Goal: Task Accomplishment & Management: Use online tool/utility

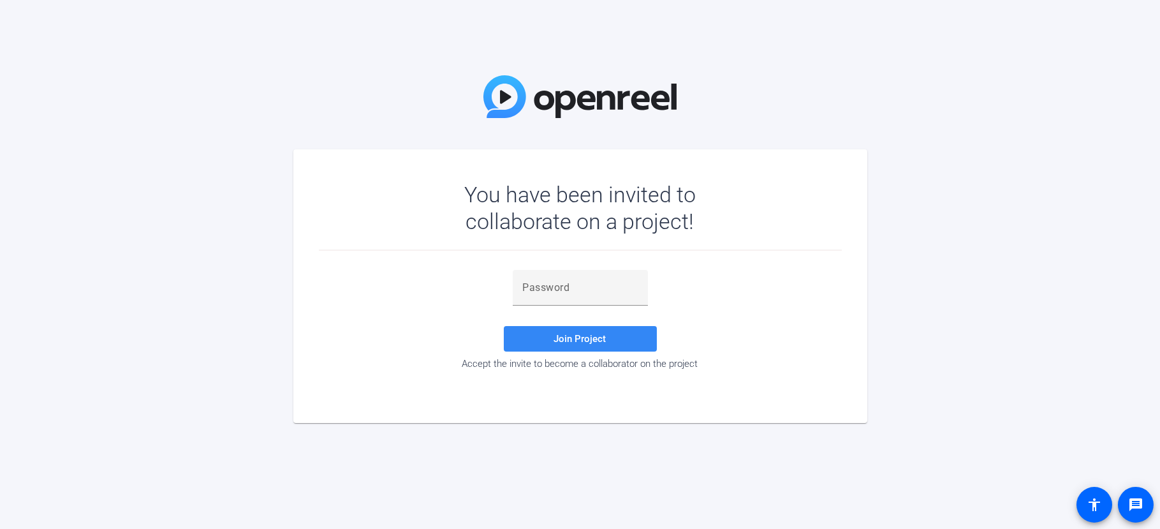
click at [605, 340] on span "Join Project" at bounding box center [580, 338] width 52 height 11
drag, startPoint x: 521, startPoint y: 287, endPoint x: 531, endPoint y: 293, distance: 12.0
paste input "8V^s}J"
type input "8V^s}J"
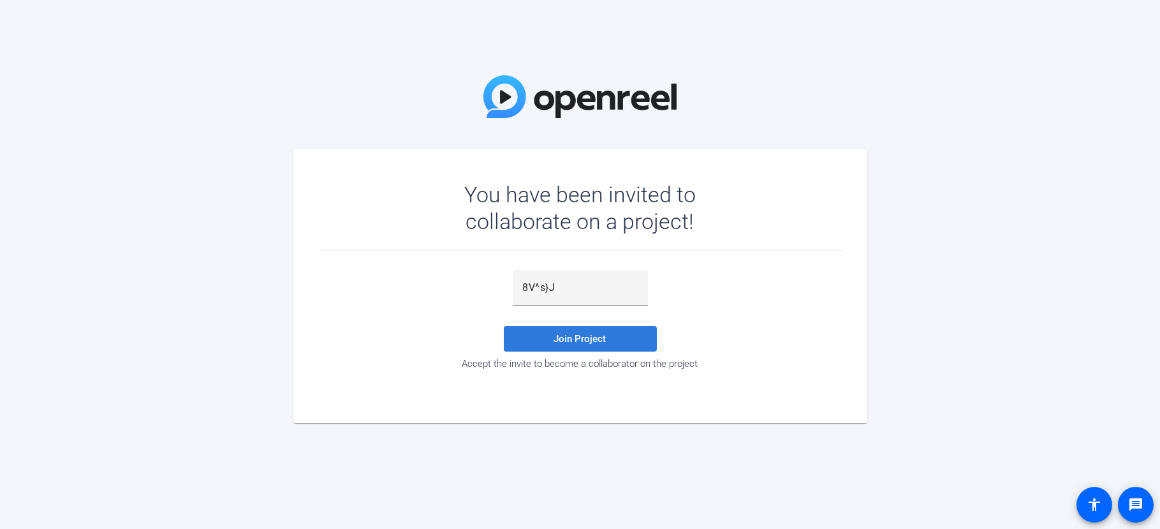
click at [609, 343] on span at bounding box center [580, 338] width 153 height 31
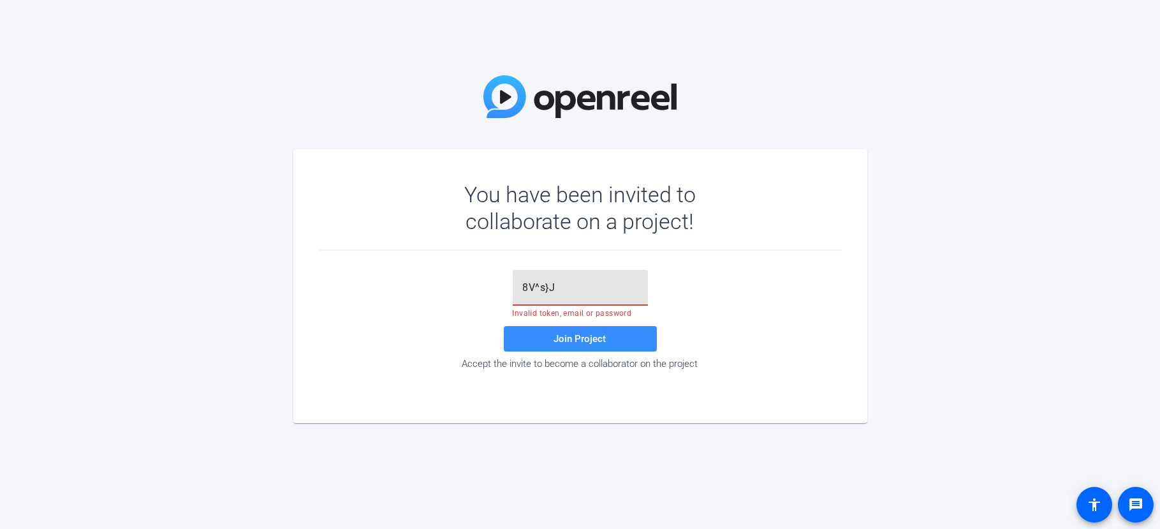
drag, startPoint x: 568, startPoint y: 288, endPoint x: 505, endPoint y: 292, distance: 63.9
click at [505, 292] on div "8V^s}J Invalid token, email or password Join Project Accept the invite to becom…" at bounding box center [580, 320] width 523 height 100
paste input "8V^s}J"
type input "8V^s}J"
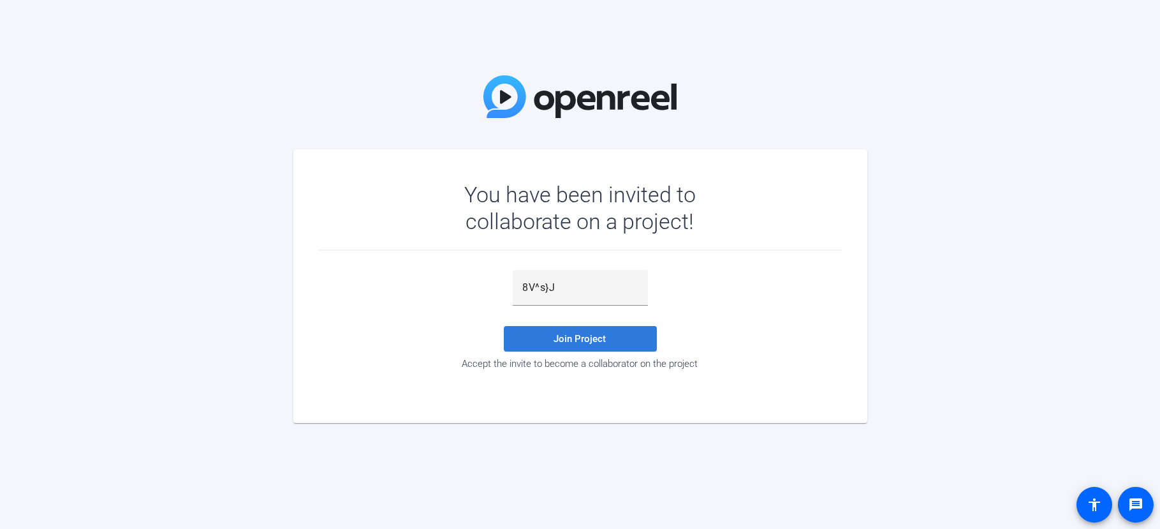
click at [570, 342] on span "Join Project" at bounding box center [580, 338] width 52 height 11
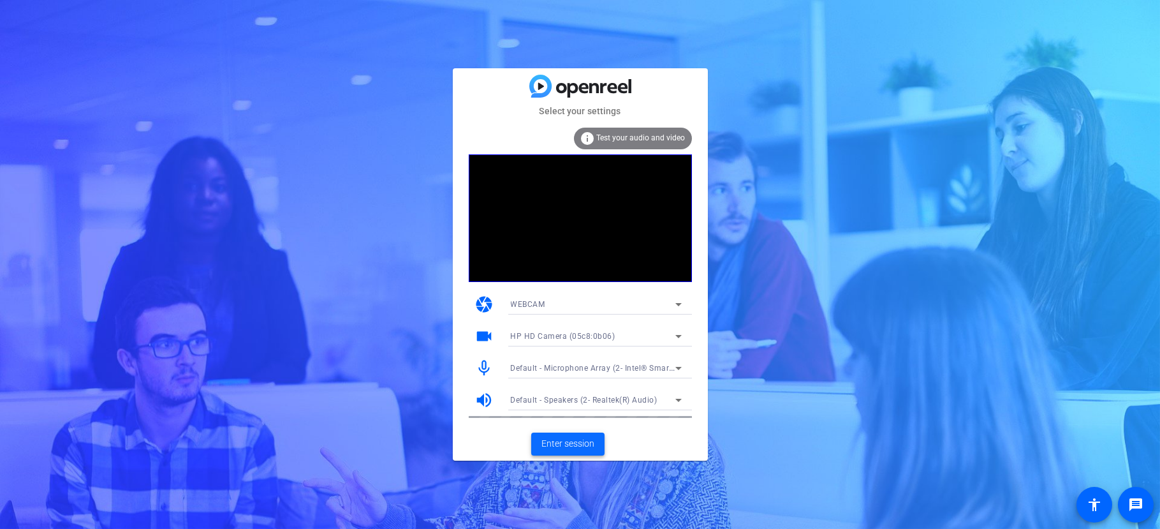
click at [570, 447] on span "Enter session" at bounding box center [568, 443] width 53 height 13
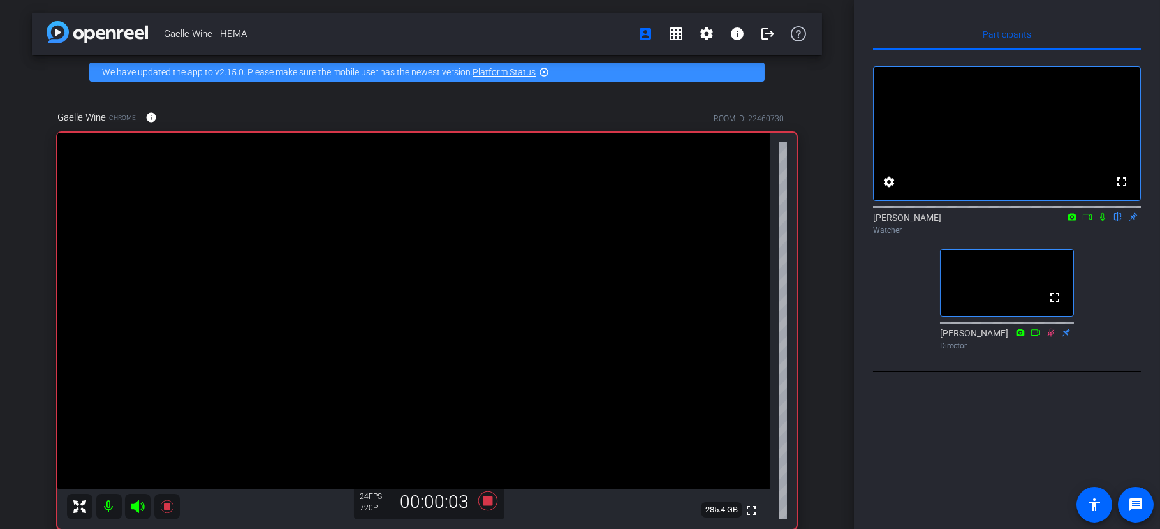
click at [1104, 221] on icon at bounding box center [1103, 216] width 10 height 9
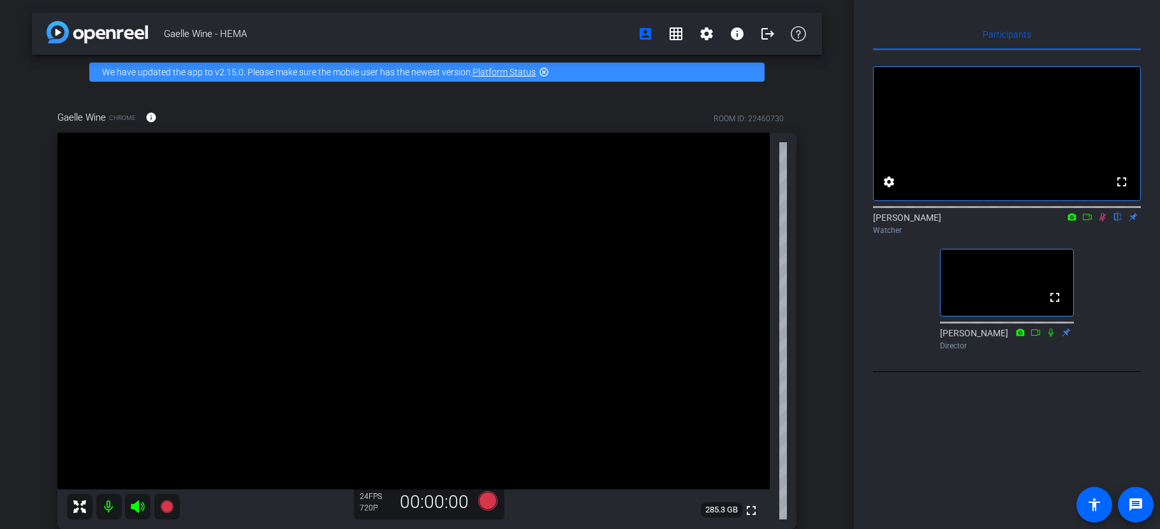
click at [1107, 221] on icon at bounding box center [1103, 216] width 10 height 9
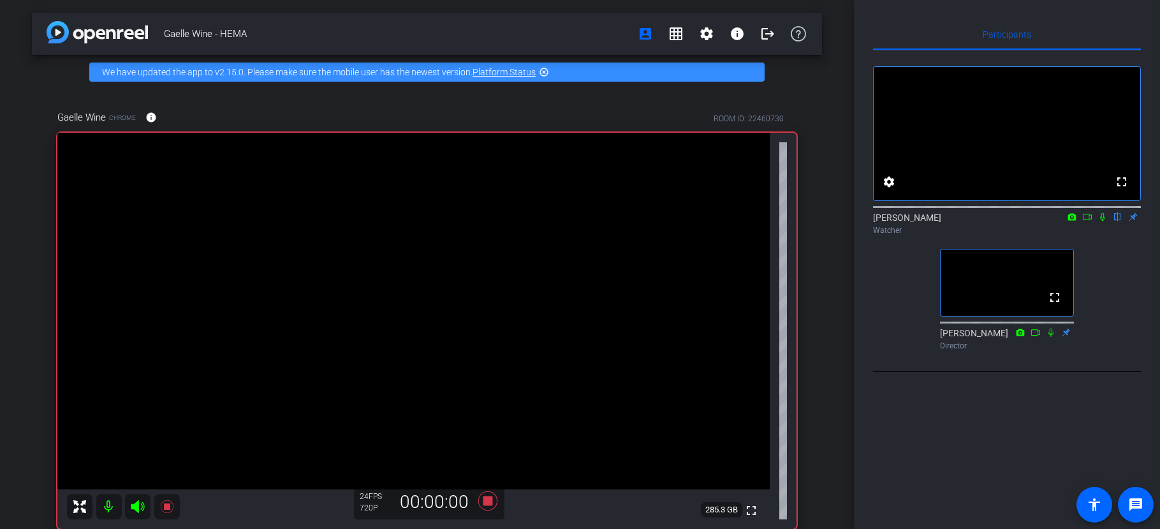
click at [1104, 223] on mat-icon at bounding box center [1102, 216] width 15 height 11
click at [1103, 221] on icon at bounding box center [1103, 217] width 7 height 8
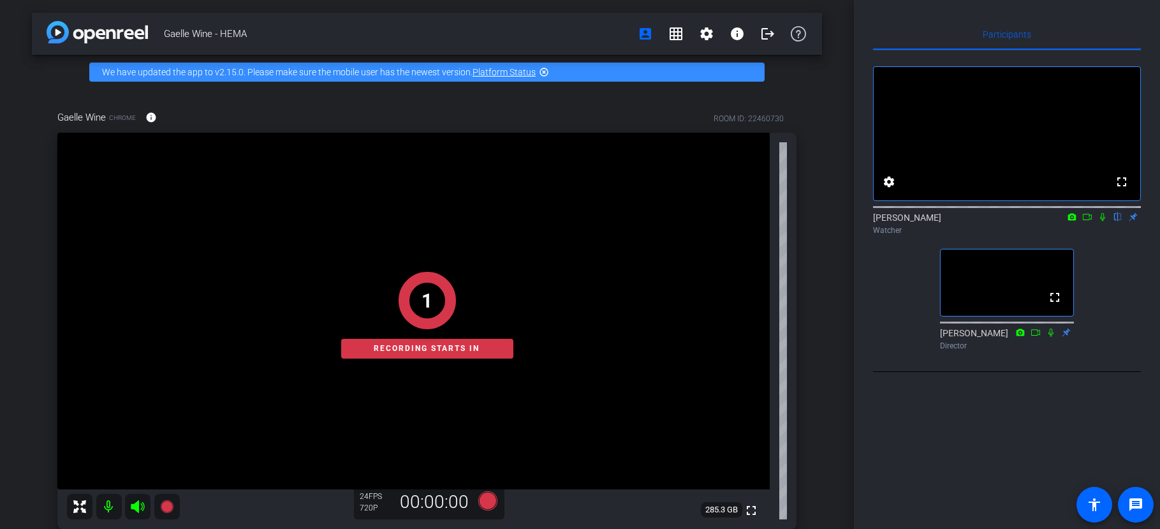
click at [1102, 221] on icon at bounding box center [1102, 217] width 5 height 8
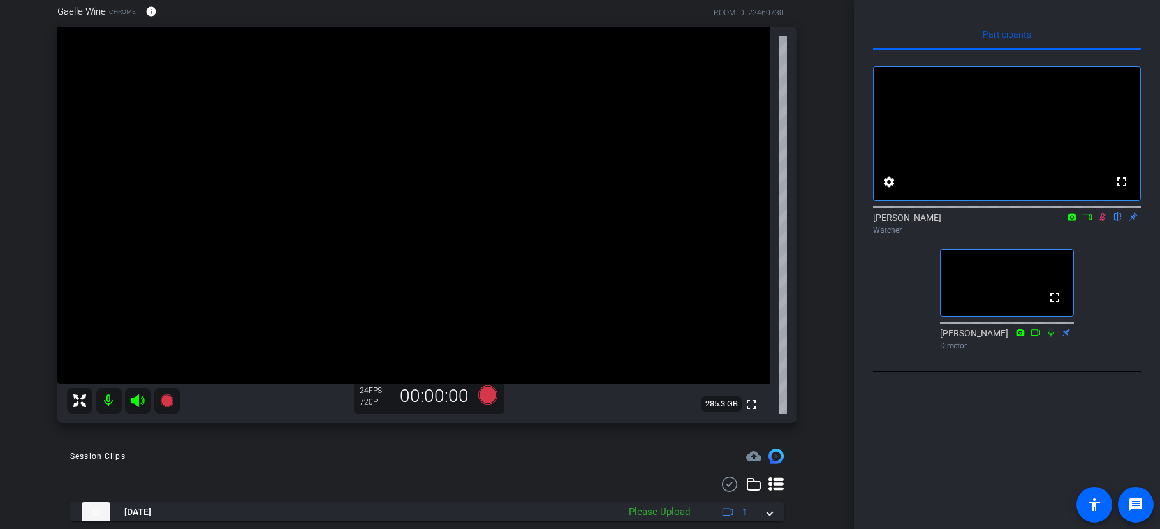
scroll to position [85, 0]
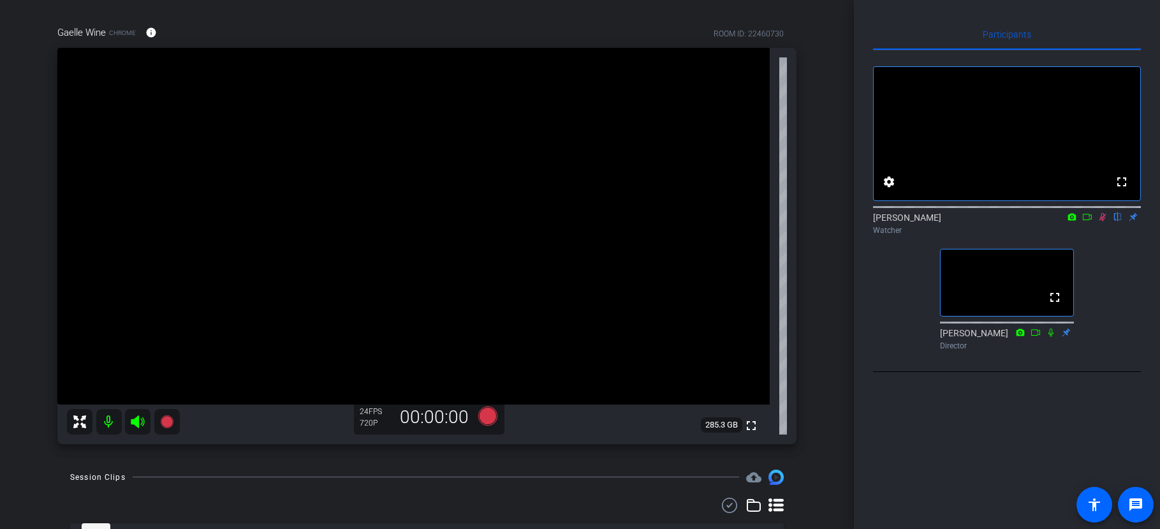
click at [1102, 221] on icon at bounding box center [1103, 216] width 10 height 9
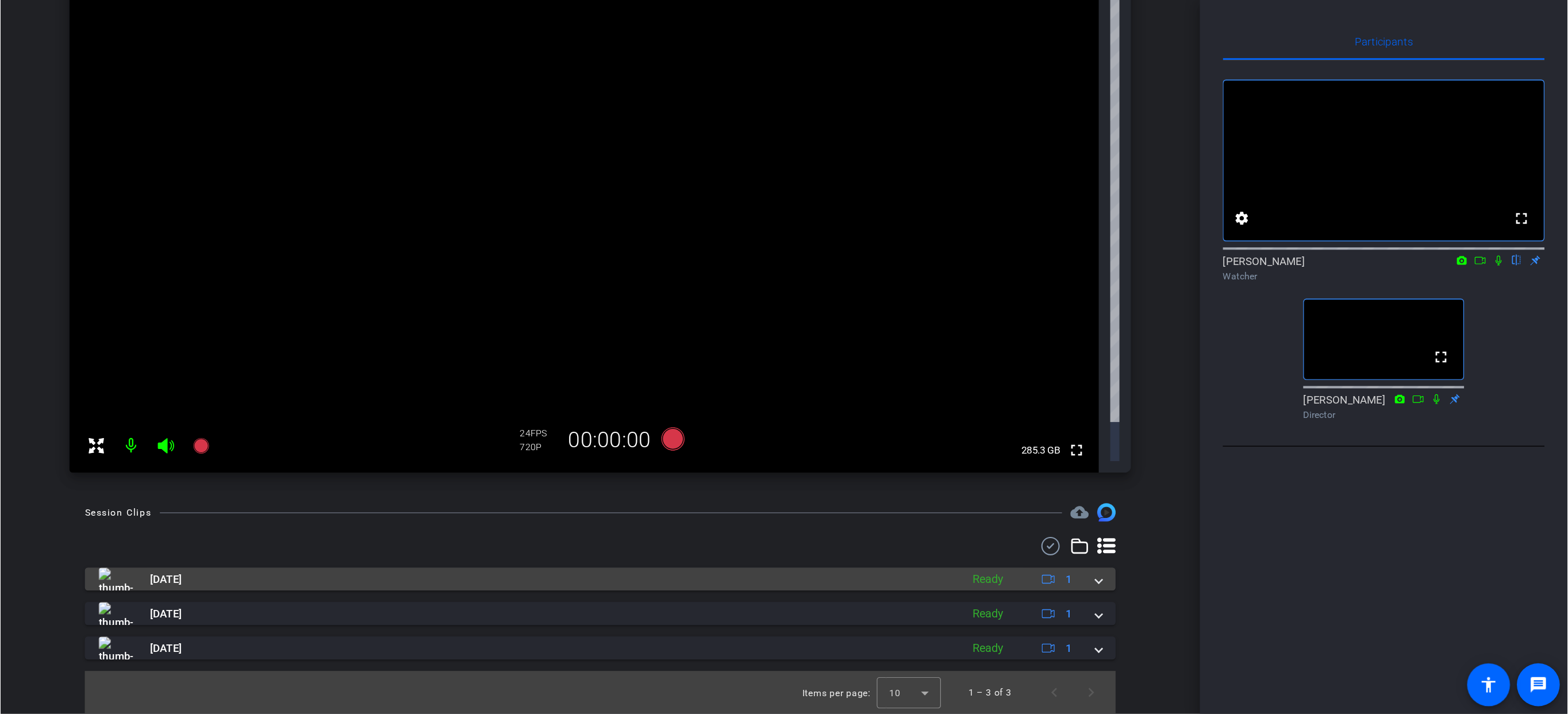
scroll to position [0, 0]
